Goal: Check status

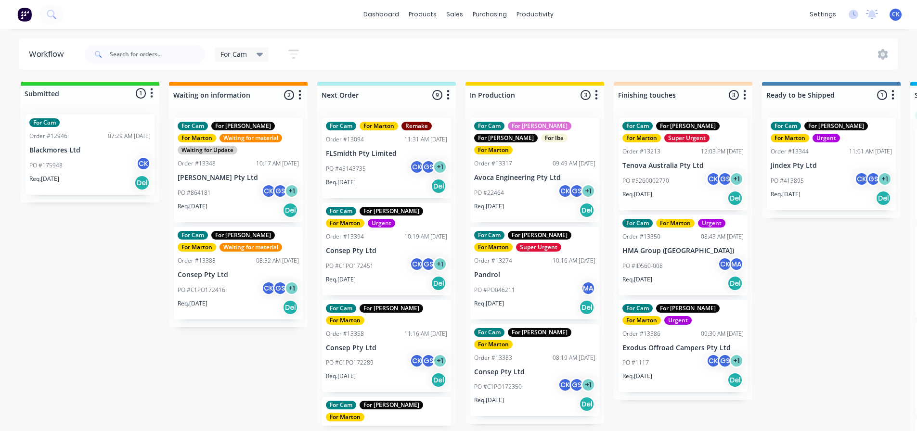
click at [377, 264] on div "PO #C1PO172451 CK GS + 1" at bounding box center [386, 266] width 121 height 18
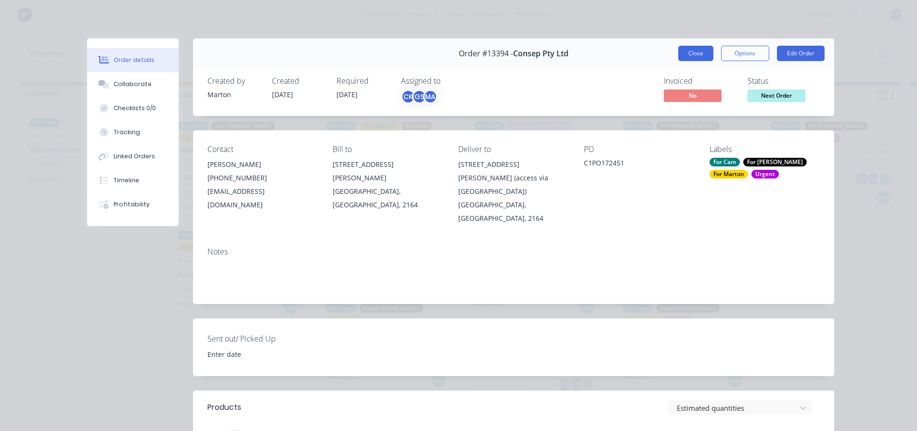
click at [698, 61] on button "Close" at bounding box center [695, 53] width 35 height 15
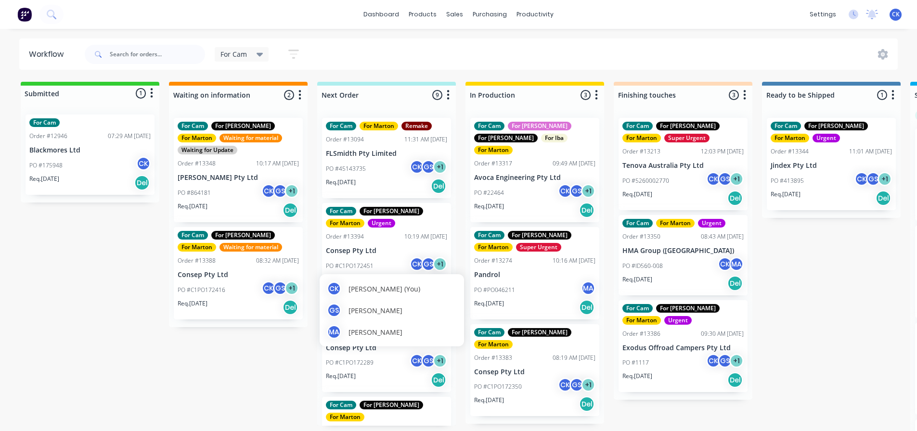
click at [421, 262] on div "GS" at bounding box center [428, 264] width 14 height 14
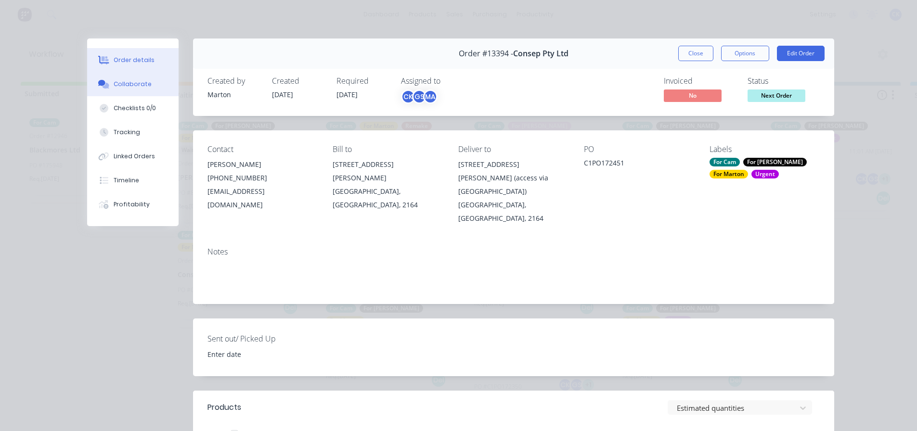
click at [129, 79] on button "Collaborate" at bounding box center [132, 84] width 91 height 24
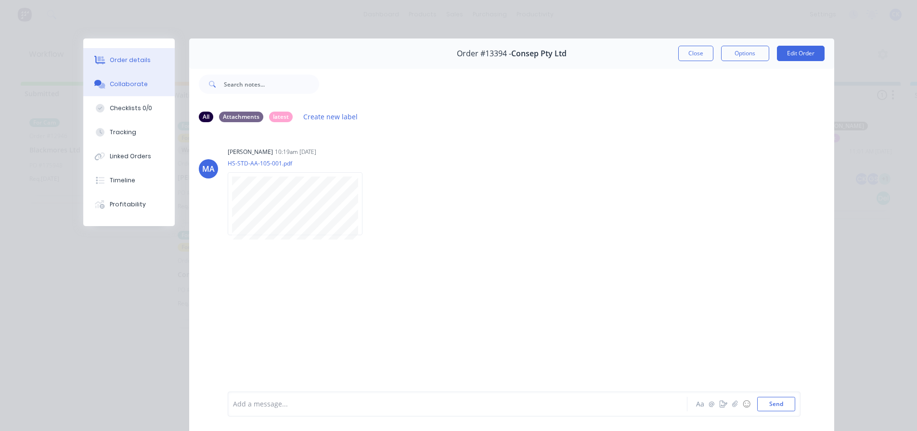
click at [135, 63] on div "Order details" at bounding box center [130, 60] width 41 height 9
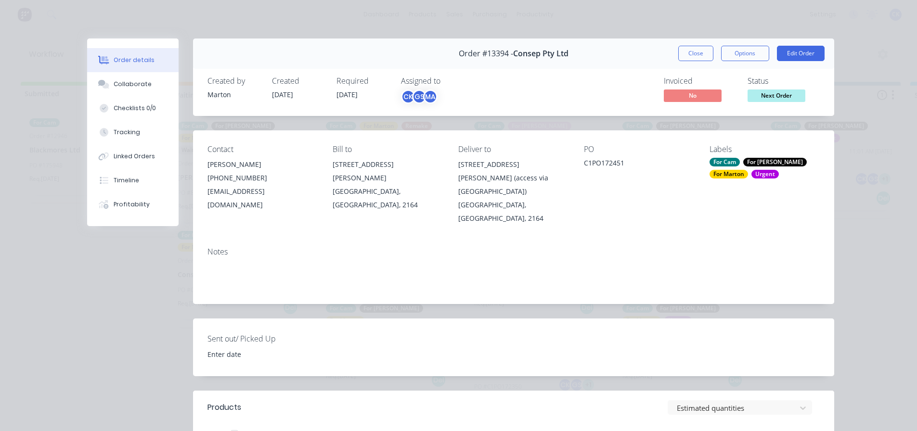
click at [748, 170] on div "For Marton" at bounding box center [728, 174] width 38 height 9
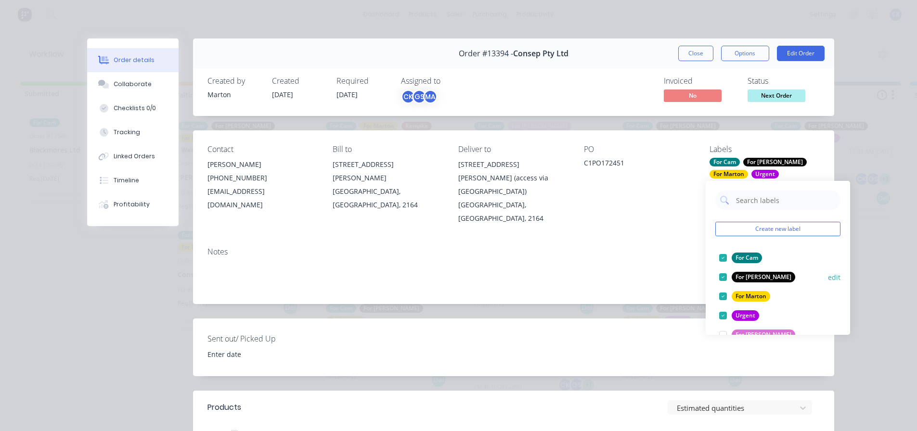
click at [739, 254] on div "For Cam" at bounding box center [746, 258] width 30 height 11
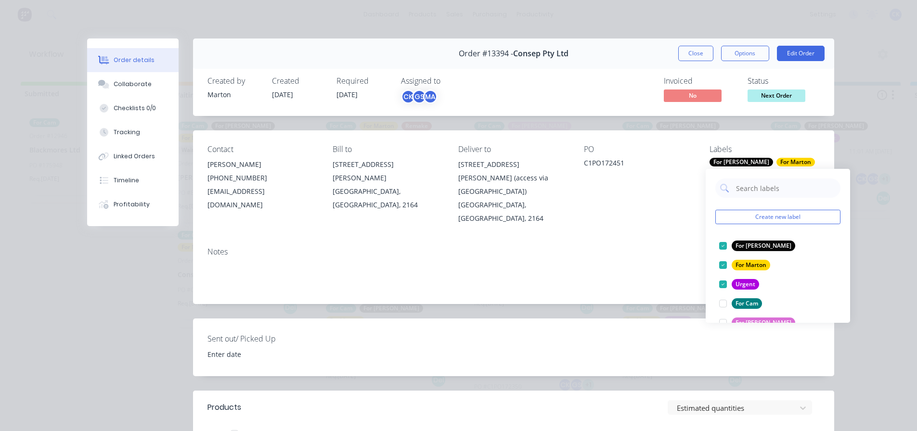
click at [423, 97] on div "MA" at bounding box center [430, 96] width 14 height 14
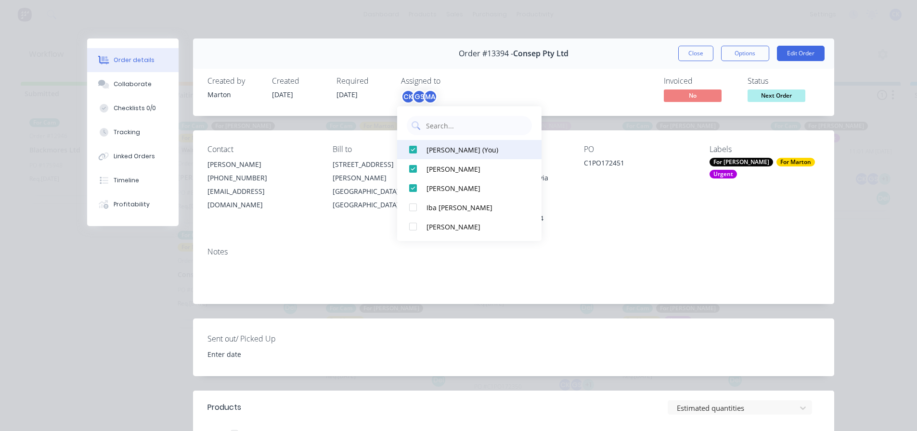
click at [434, 141] on button "[PERSON_NAME] (You)" at bounding box center [469, 149] width 144 height 19
click at [686, 51] on button "Close" at bounding box center [695, 53] width 35 height 15
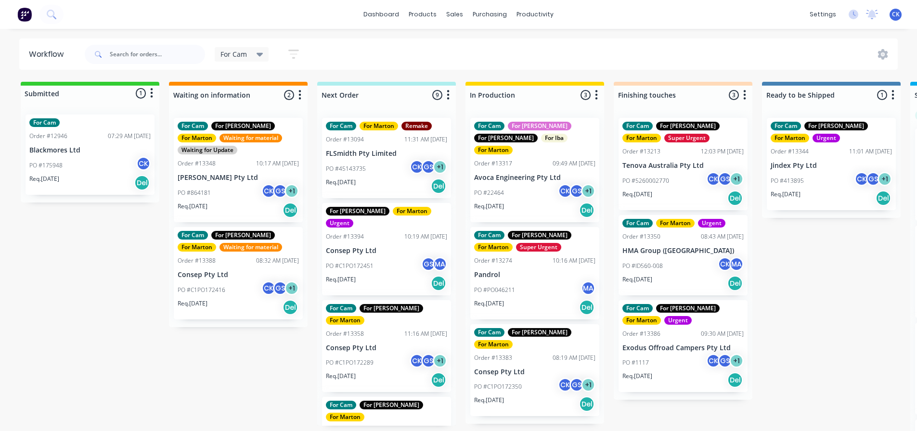
click at [379, 354] on div "PO #C1PO172289 CK GS + 1" at bounding box center [386, 363] width 121 height 18
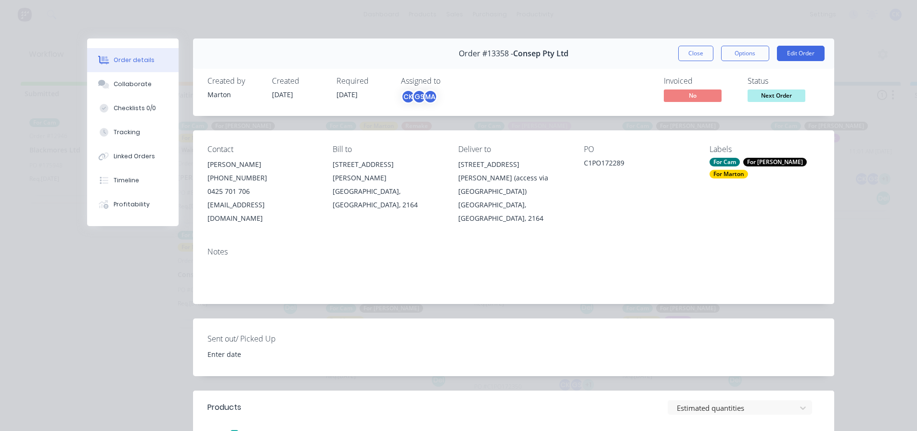
click at [686, 61] on div "Order #13358 - Consep Pty Ltd Close Options Edit Order" at bounding box center [513, 53] width 641 height 30
click at [687, 58] on button "Close" at bounding box center [695, 53] width 35 height 15
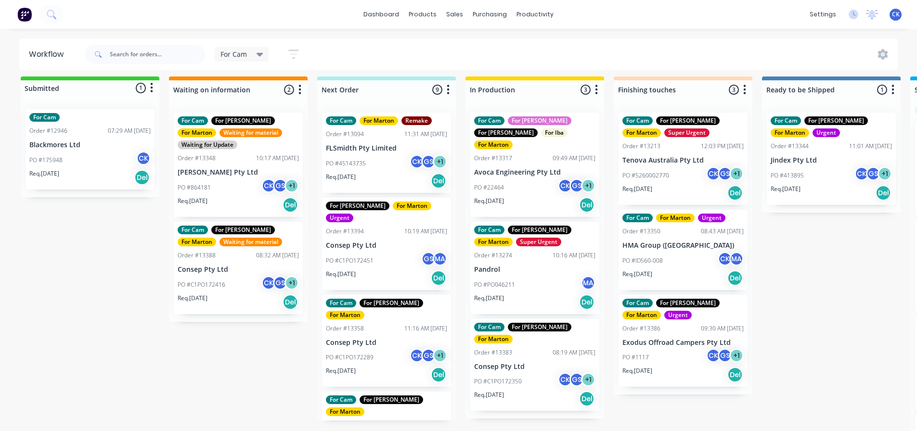
scroll to position [13, 0]
click at [528, 276] on div "PO #PO046211 MA" at bounding box center [534, 285] width 121 height 18
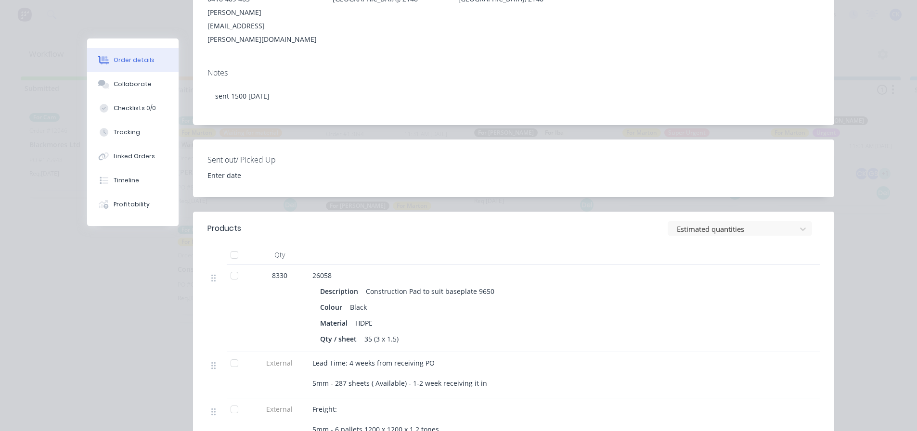
scroll to position [0, 0]
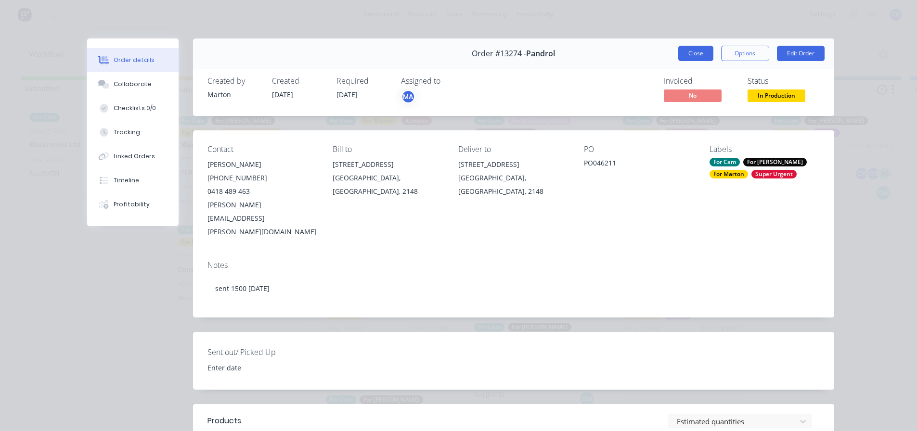
click at [681, 51] on button "Close" at bounding box center [695, 53] width 35 height 15
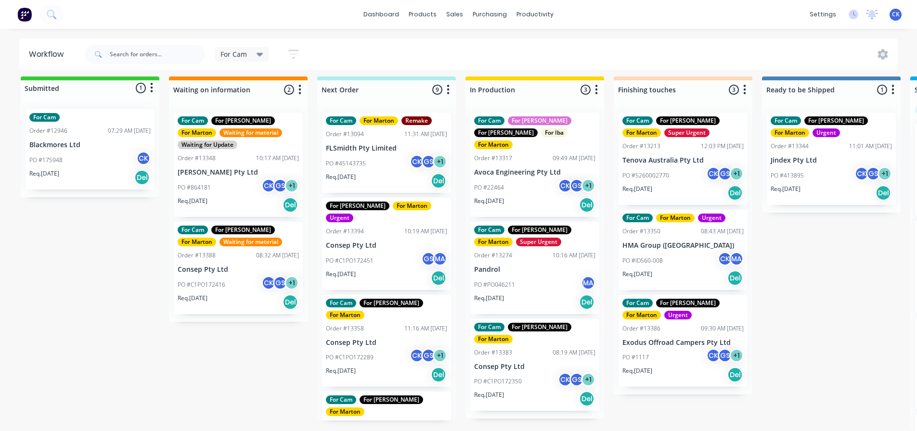
click at [532, 372] on div "PO #C1PO172350 CK GS + 1" at bounding box center [534, 381] width 121 height 18
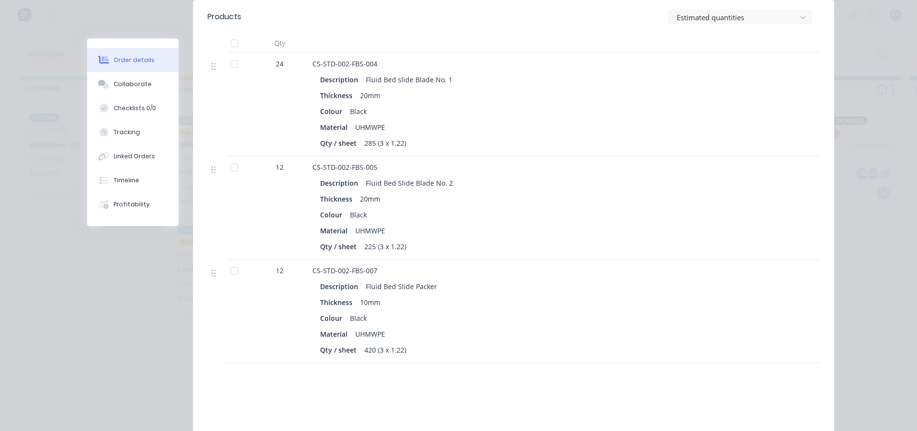
scroll to position [433, 0]
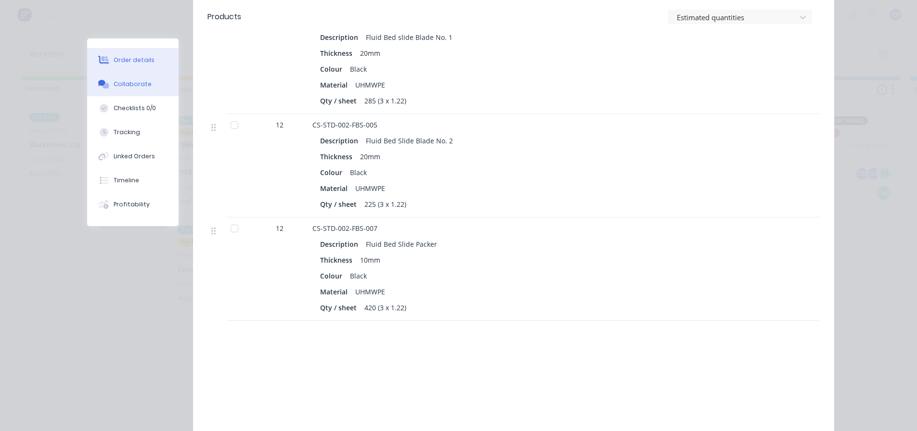
click at [141, 90] on button "Collaborate" at bounding box center [132, 84] width 91 height 24
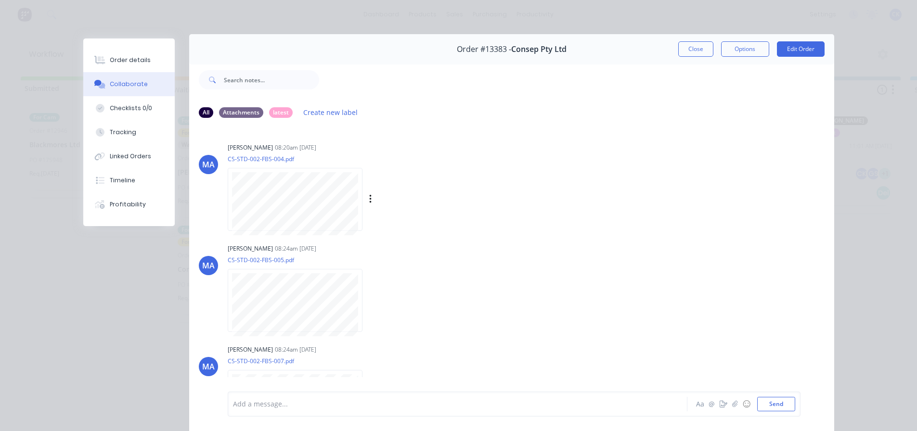
scroll to position [0, 0]
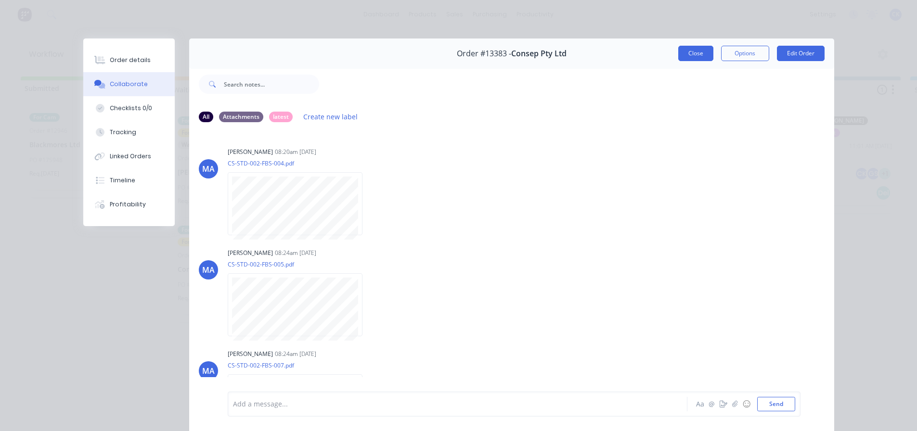
click at [697, 57] on button "Close" at bounding box center [695, 53] width 35 height 15
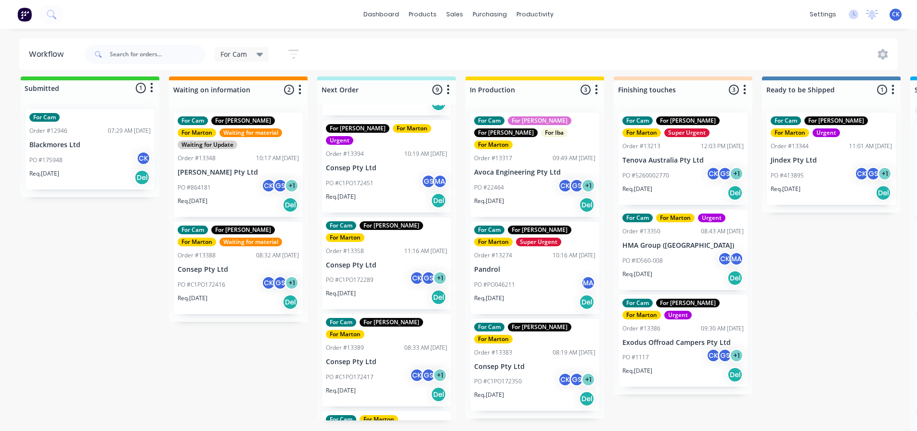
scroll to position [96, 0]
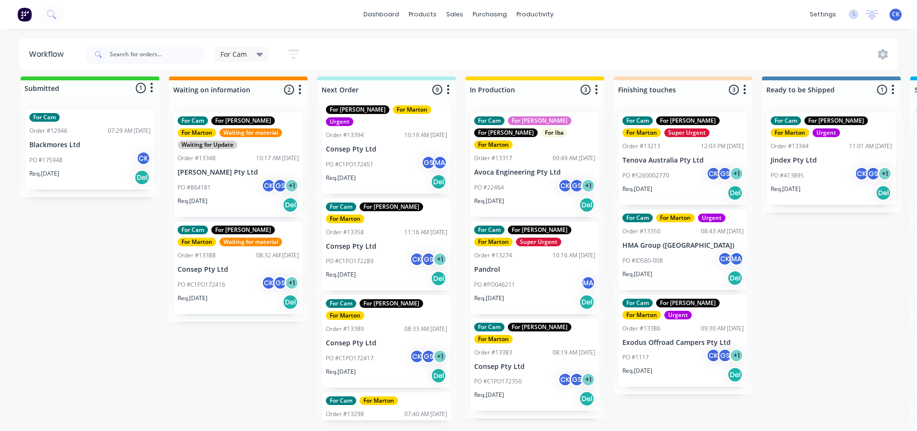
click at [385, 270] on div "Req. [DATE] Del" at bounding box center [386, 278] width 121 height 16
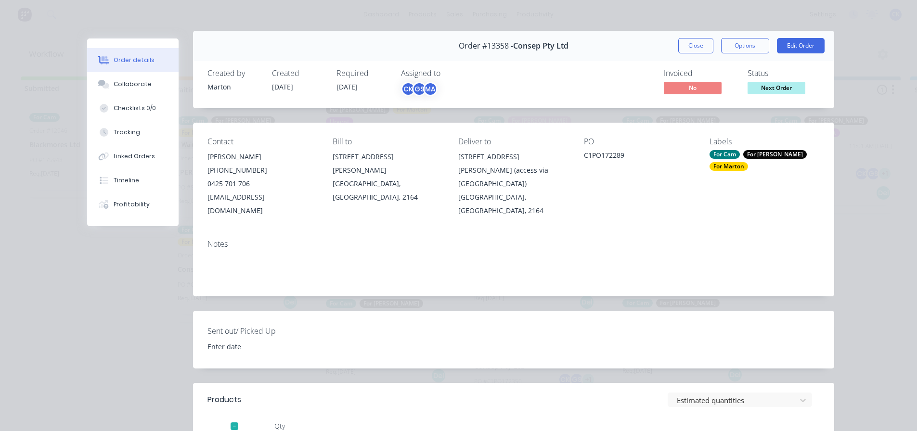
scroll to position [0, 0]
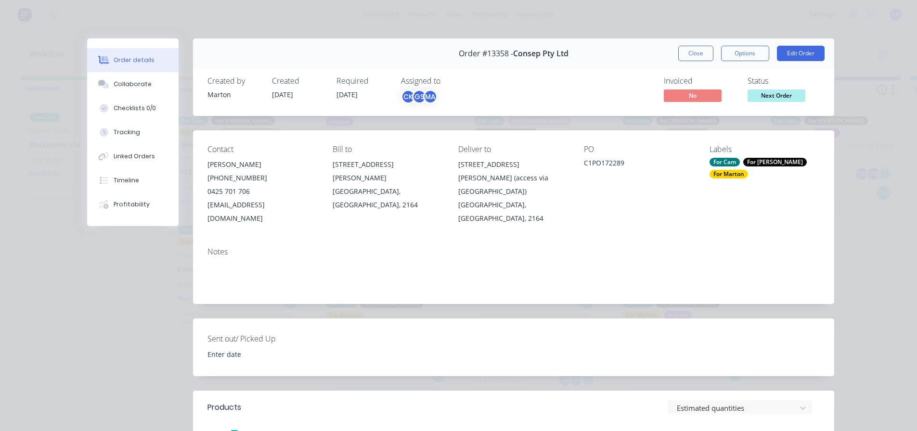
drag, startPoint x: 688, startPoint y: 51, endPoint x: 684, endPoint y: 59, distance: 9.3
click at [688, 51] on button "Close" at bounding box center [695, 53] width 35 height 15
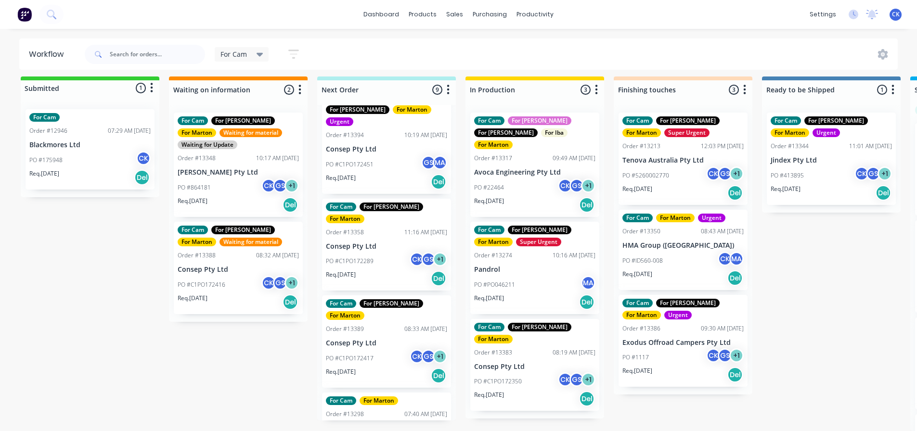
click at [361, 252] on div "PO #C1PO172289 CK GS + 1" at bounding box center [386, 261] width 121 height 18
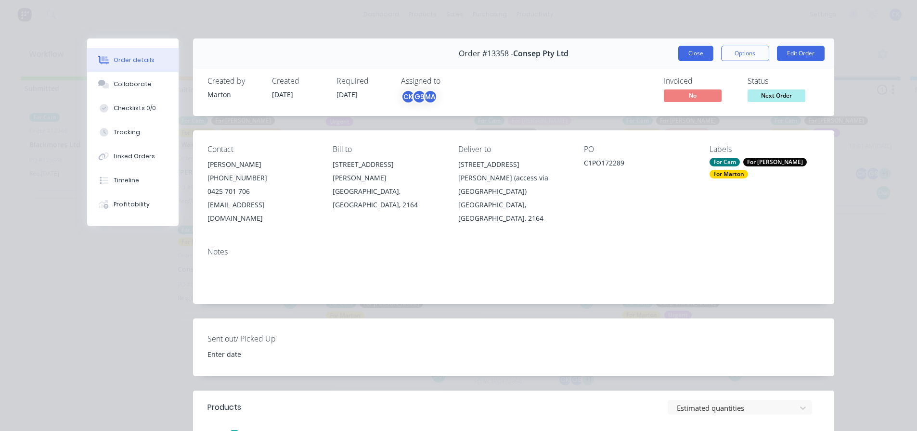
click at [682, 50] on button "Close" at bounding box center [695, 53] width 35 height 15
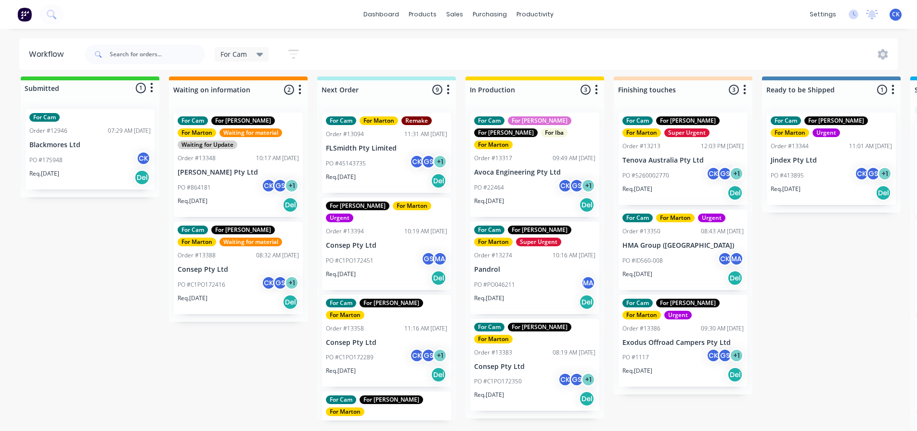
click at [376, 252] on div "PO #C1PO172451 GS MA" at bounding box center [386, 261] width 121 height 18
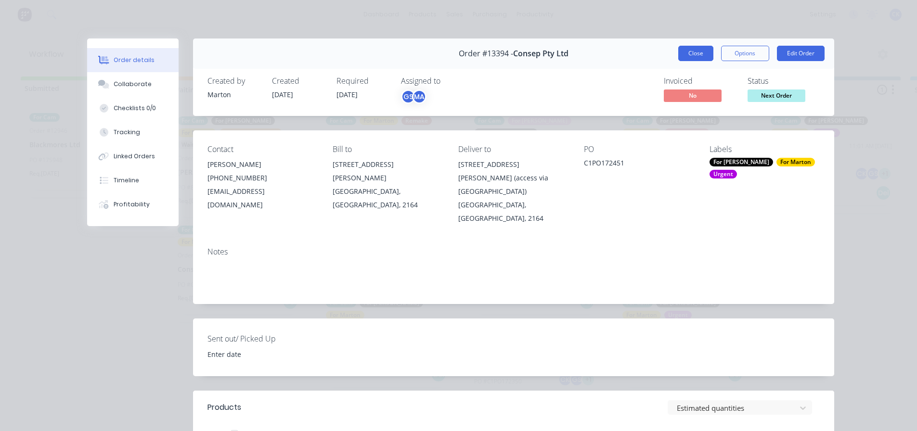
click at [693, 52] on button "Close" at bounding box center [695, 53] width 35 height 15
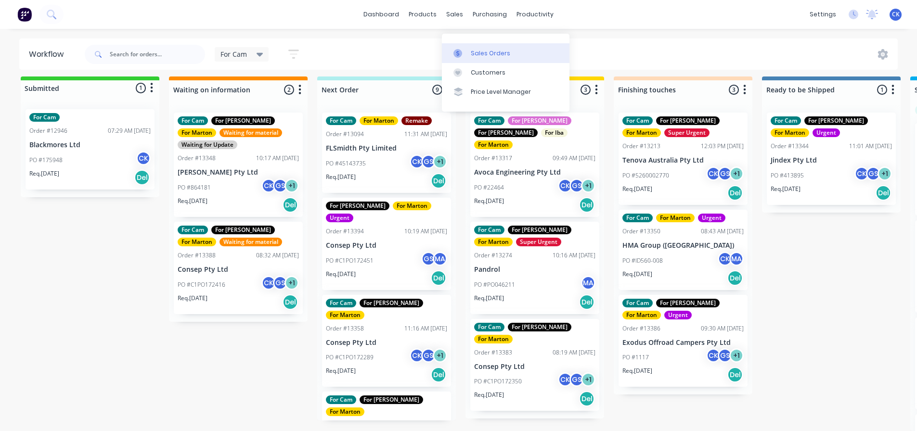
click at [456, 49] on icon at bounding box center [457, 53] width 9 height 9
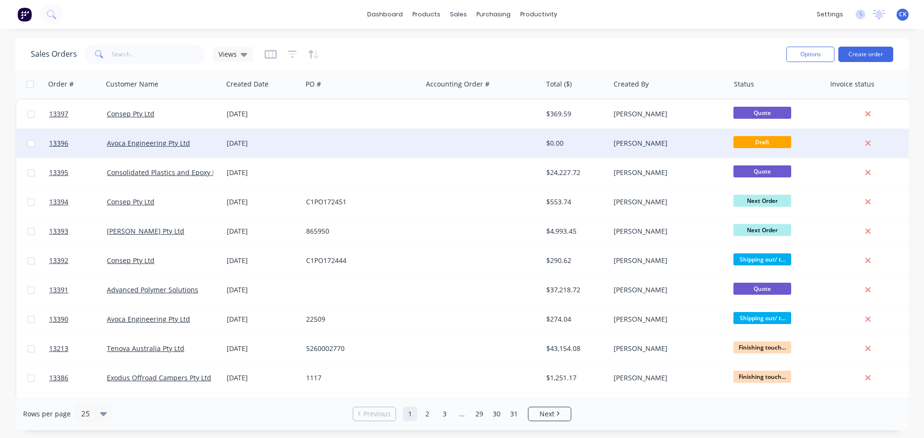
click at [470, 148] on div at bounding box center [482, 143] width 120 height 29
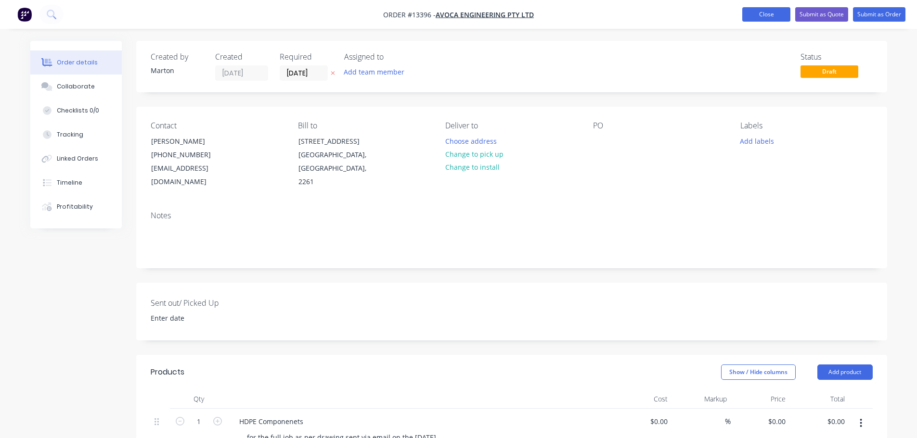
click at [746, 16] on button "Close" at bounding box center [766, 14] width 48 height 14
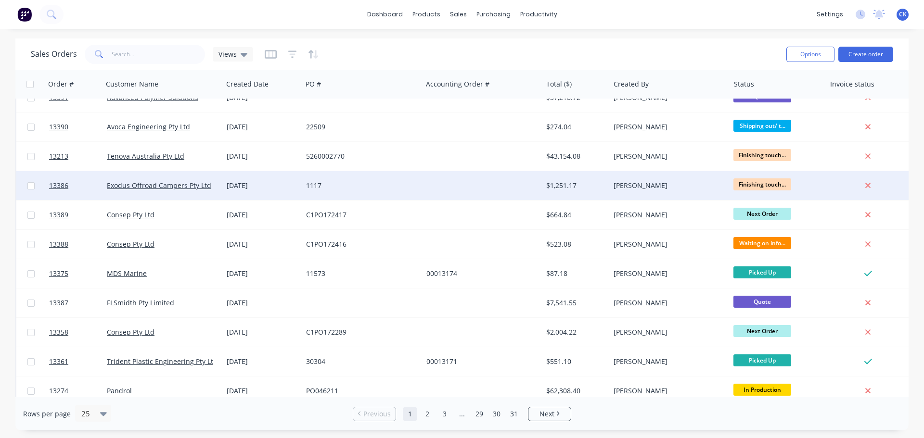
scroll to position [144, 0]
